Goal: Find specific page/section: Find specific page/section

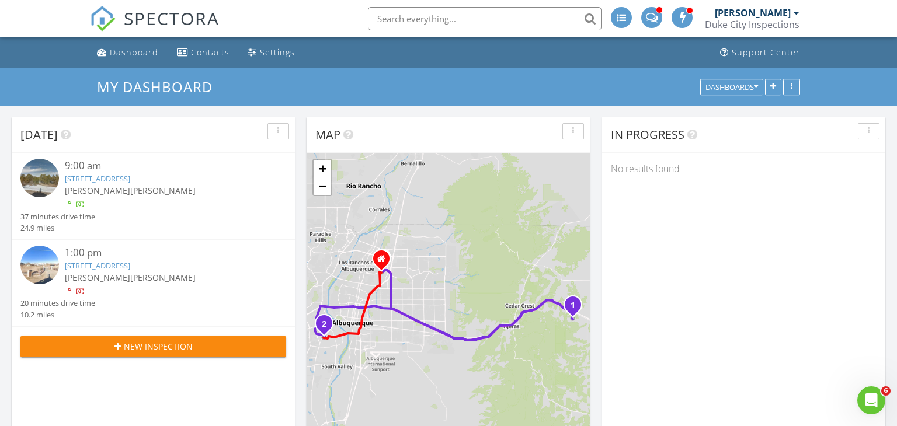
click at [130, 179] on link "61 Steeplechase Dr, Tijeras, NM 87059" at bounding box center [97, 178] width 65 height 11
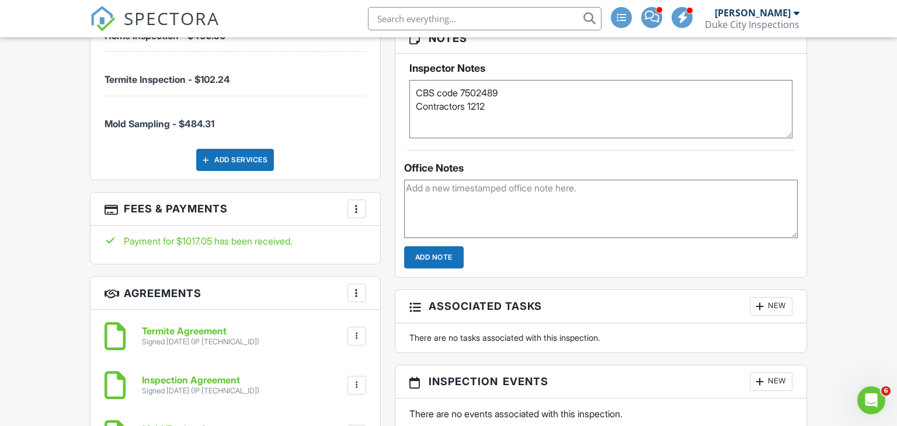
scroll to position [845, 0]
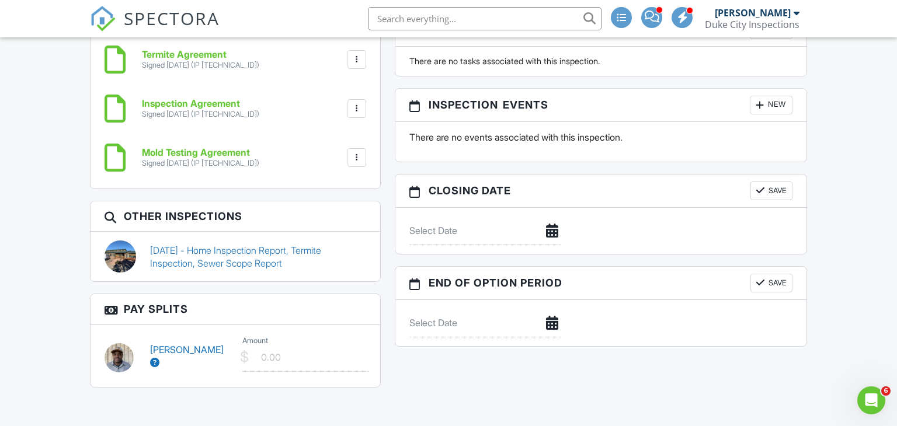
scroll to position [1123, 0]
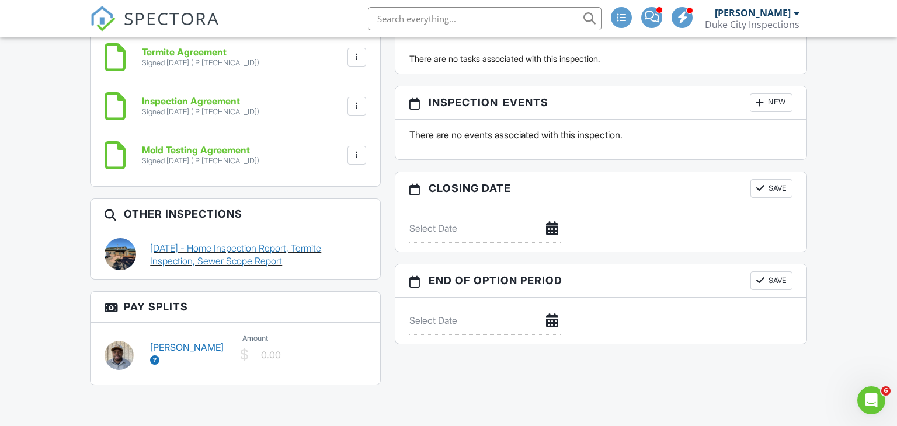
click at [223, 247] on link "11/21/2022 - Home Inspection Report, Termite Inspection, Sewer Scope Report" at bounding box center [257, 255] width 215 height 26
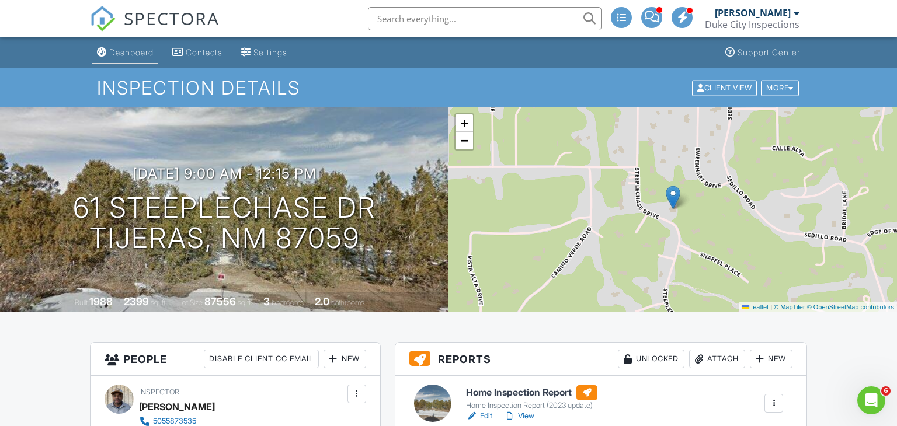
click at [109, 53] on div "Dashboard" at bounding box center [131, 52] width 44 height 10
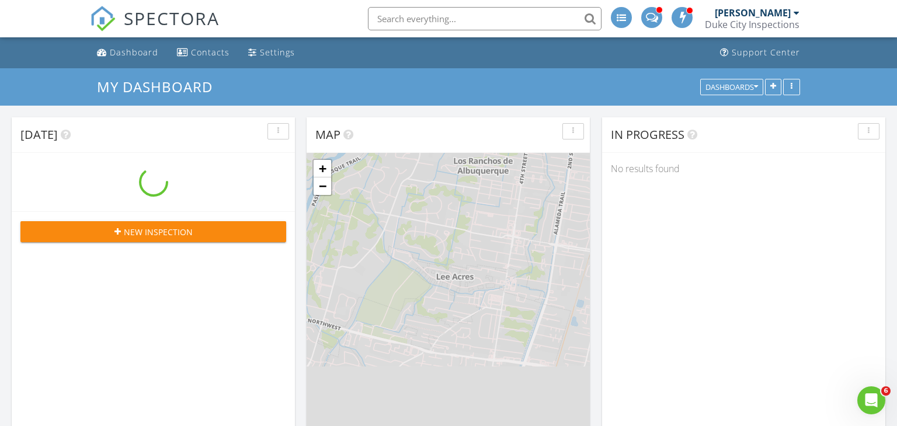
scroll to position [1326, 897]
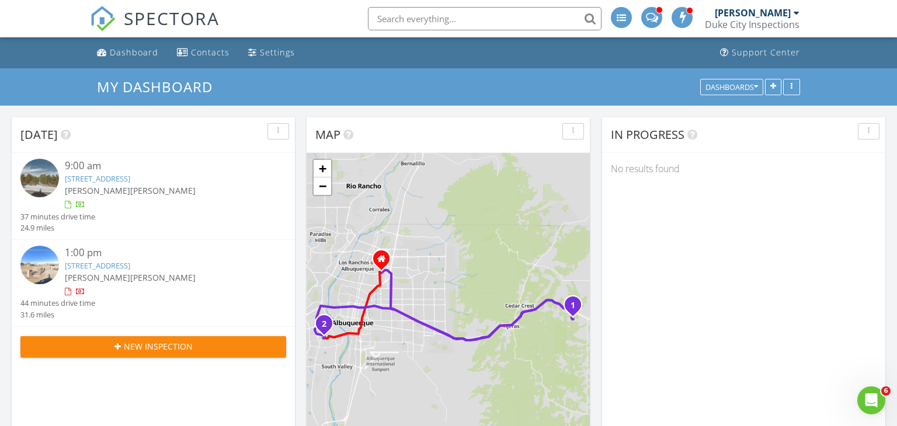
click at [126, 262] on link "2815 San Ygnacio Rd SW, Albuquerque, NM 87105" at bounding box center [97, 265] width 65 height 11
